Goal: Navigation & Orientation: Find specific page/section

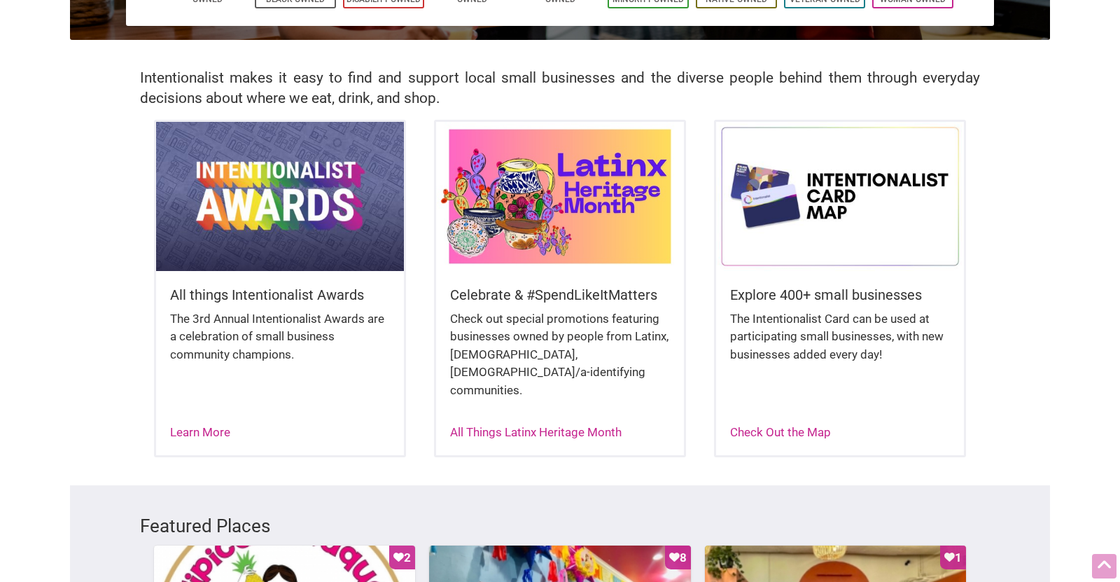
scroll to position [269, 0]
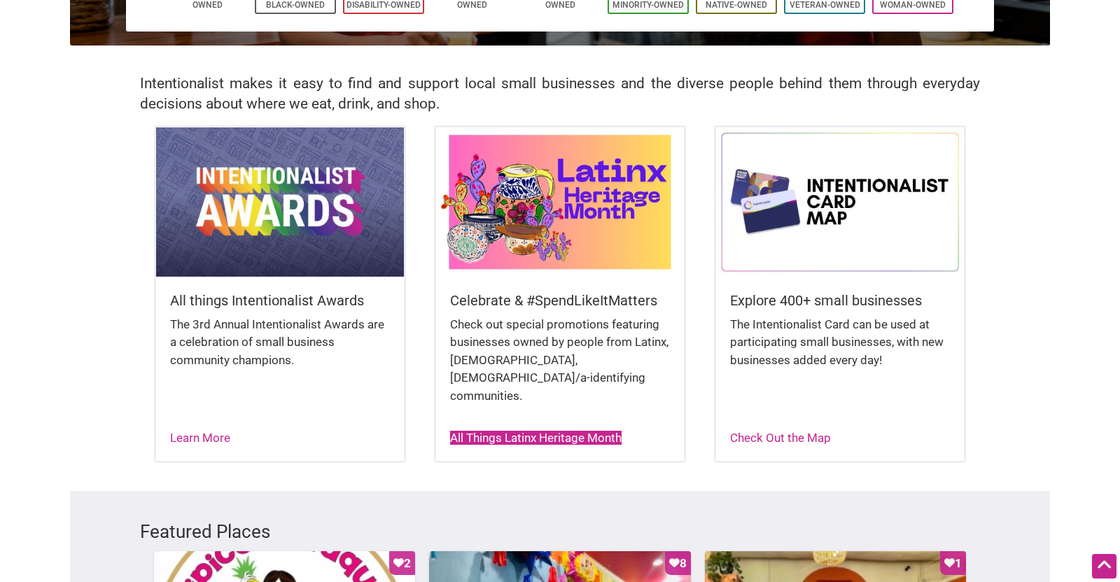
click at [516, 430] on link "All Things Latinx Heritage Month" at bounding box center [535, 437] width 171 height 14
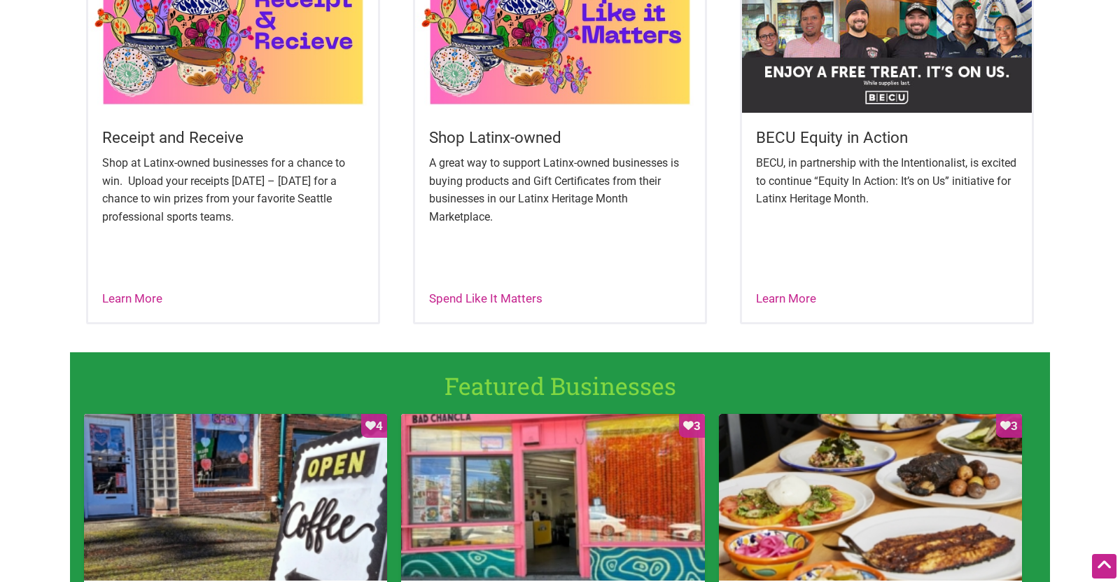
scroll to position [603, 0]
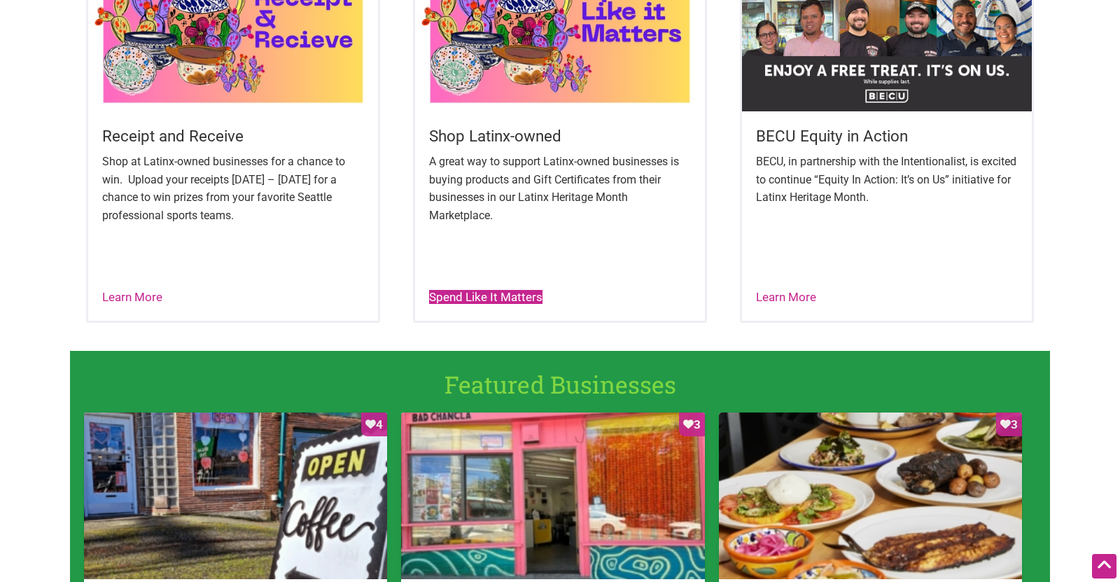
click at [471, 296] on link "Spend Like It Matters" at bounding box center [485, 297] width 113 height 14
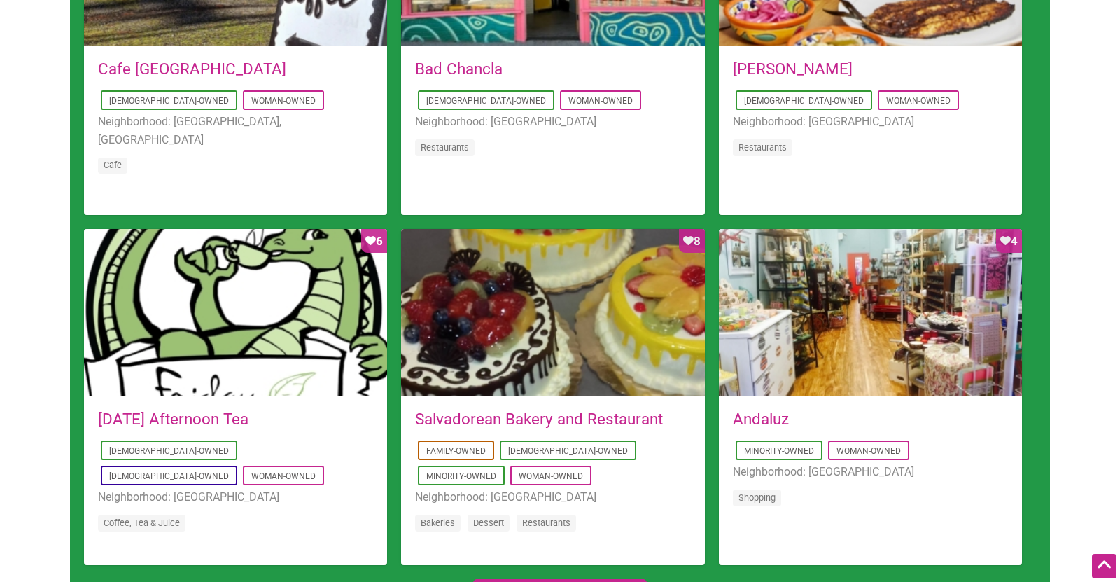
scroll to position [1129, 0]
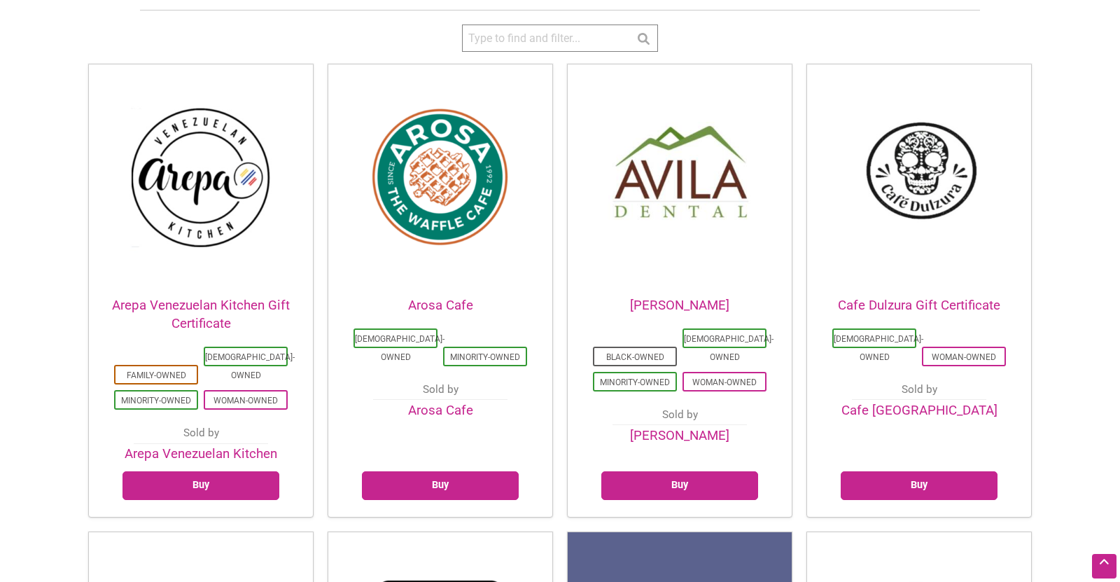
scroll to position [362, 0]
